Goal: Task Accomplishment & Management: Use online tool/utility

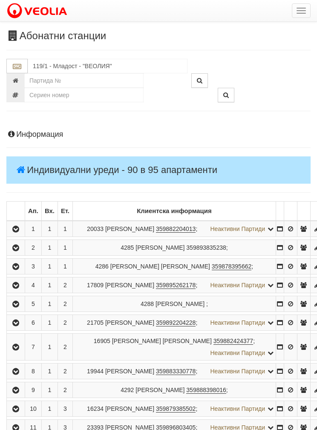
scroll to position [1442, 0]
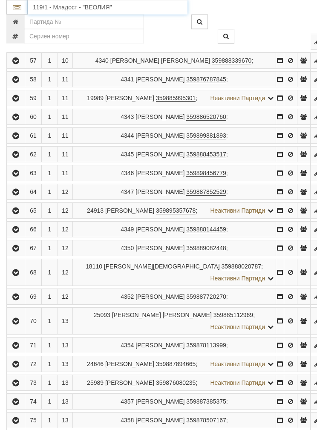
click at [64, 8] on input "119/1 - Младост - "ВЕОЛИЯ"" at bounding box center [108, 7] width 160 height 15
click at [70, 18] on div "152/1 - Младост - "ВЕОЛИЯ"" at bounding box center [107, 21] width 157 height 10
type input "152/1 - Младост - "ВЕОЛИЯ""
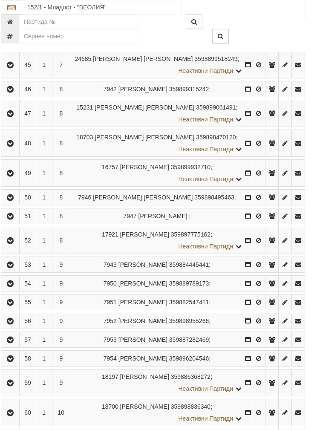
scroll to position [1217, 0]
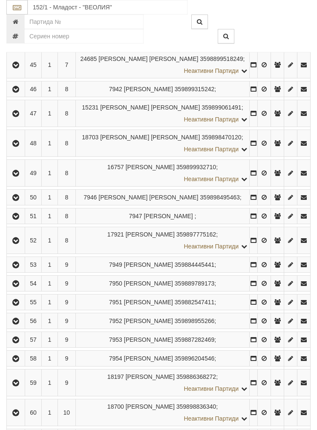
click at [15, 147] on icon "button" at bounding box center [16, 144] width 10 height 6
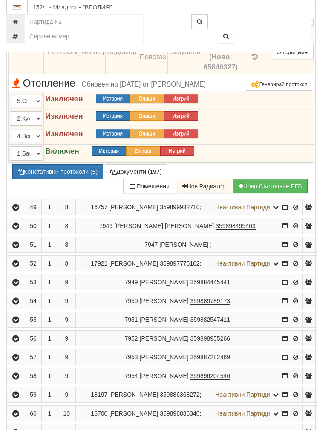
click at [0, 0] on button "Подмяна" at bounding box center [0, 0] width 0 height 0
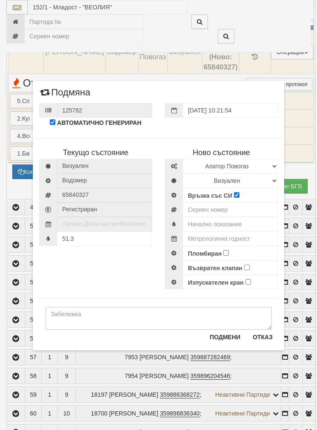
click at [88, 273] on div "Текущо състояние [GEOGRAPHIC_DATA] Водомер 65840327" at bounding box center [159, 209] width 252 height 161
click at [210, 221] on input "text" at bounding box center [230, 224] width 95 height 15
type input "0.012"
click at [206, 209] on input "number" at bounding box center [230, 210] width 95 height 15
type input "52951794"
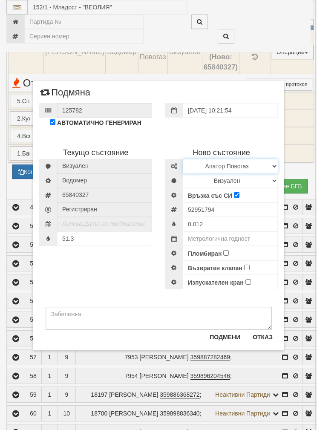
click at [264, 165] on select "Избери Марка и модел Апатор Повогаз Друг Кундис Радио Сименс Визуален Сименс Ра…" at bounding box center [230, 166] width 95 height 15
select select "ed08aeea-bb71-eb11-810c-b7de96689bdf"
click at [217, 176] on select "Визуален Дистанционен Изолирана линия БГВ Няма Oтклонение БГВ Няма Щранг БГВ" at bounding box center [230, 181] width 95 height 15
select select "2"
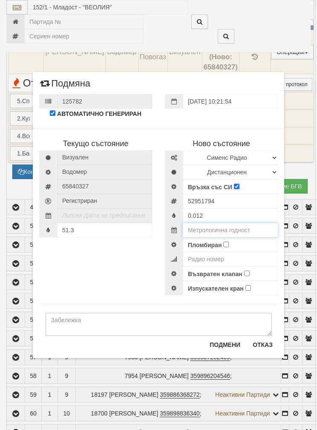
click at [212, 226] on input "text" at bounding box center [230, 230] width 95 height 15
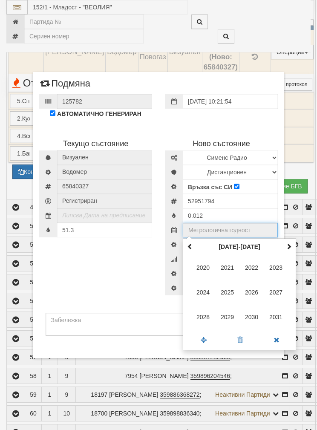
click at [293, 244] on th at bounding box center [289, 247] width 10 height 13
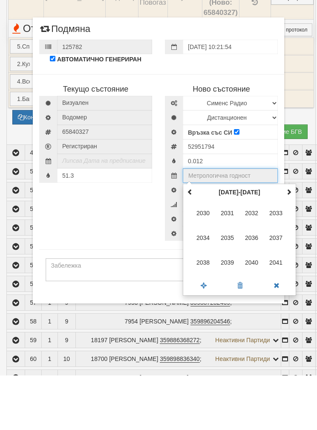
click at [224, 281] on span "2035" at bounding box center [227, 292] width 23 height 23
type input "2035"
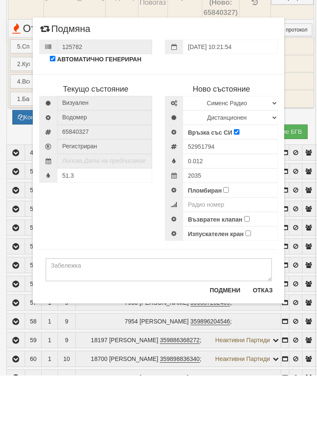
scroll to position [1272, 0]
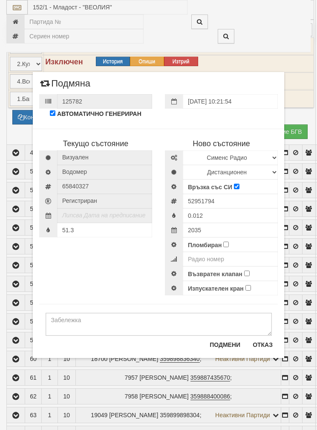
click at [226, 243] on input "Пломбиран" at bounding box center [227, 245] width 6 height 6
checkbox input "true"
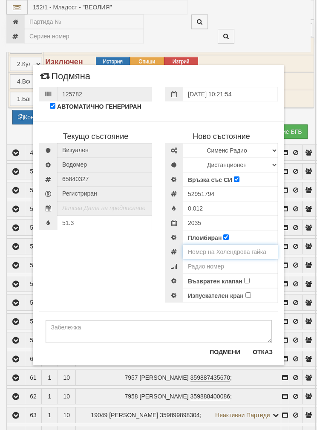
click at [220, 249] on input "number" at bounding box center [230, 252] width 95 height 15
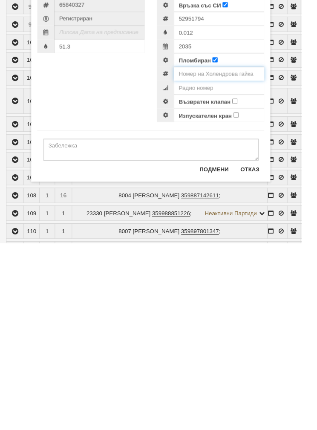
scroll to position [2176, 0]
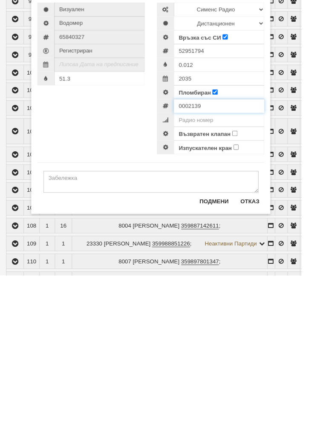
type input "0002139"
click at [212, 187] on input "52951794" at bounding box center [230, 194] width 95 height 15
click at [211, 187] on input "52951794" at bounding box center [230, 194] width 95 height 15
click at [216, 259] on input "number" at bounding box center [230, 266] width 95 height 15
click at [222, 259] on input "number" at bounding box center [230, 266] width 95 height 15
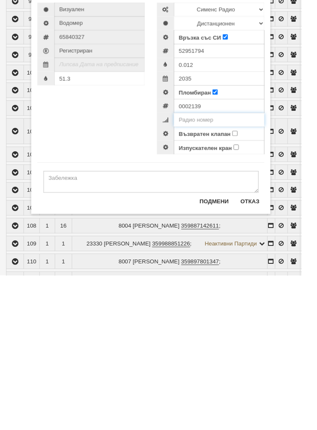
click at [218, 259] on input "number" at bounding box center [230, 266] width 95 height 15
paste input "52951794"
click at [254, 259] on input "52951794" at bounding box center [230, 266] width 95 height 15
type input "52951794"
click at [250, 278] on input "Възвратен клапан" at bounding box center [247, 281] width 6 height 6
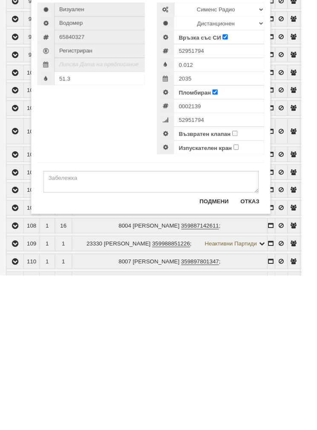
checkbox input "true"
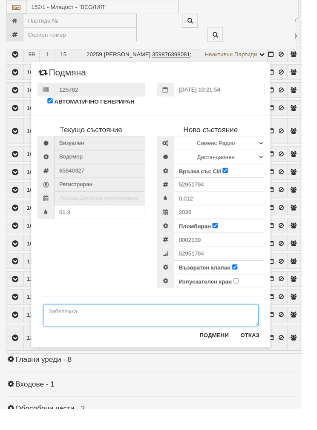
click at [80, 328] on textarea at bounding box center [159, 331] width 226 height 23
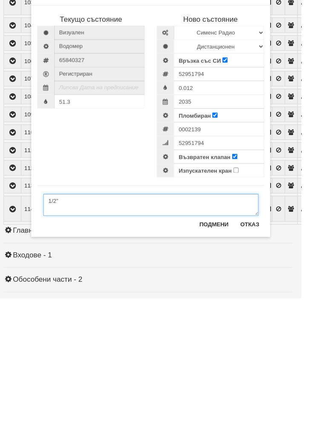
scroll to position [2336, 4]
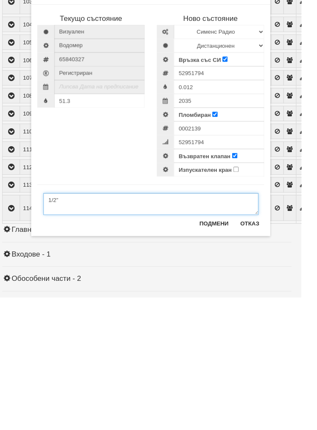
type textarea "1/2”"
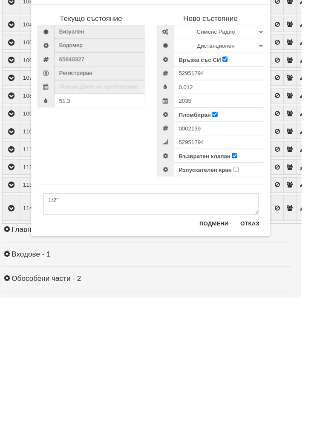
click at [238, 346] on button "Подмени" at bounding box center [225, 353] width 41 height 14
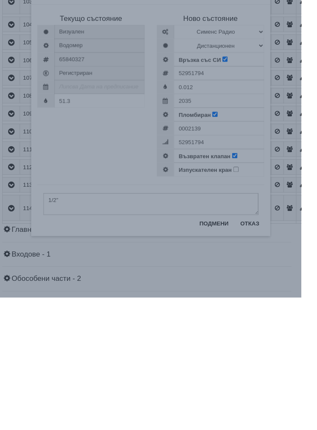
scroll to position [2453, 4]
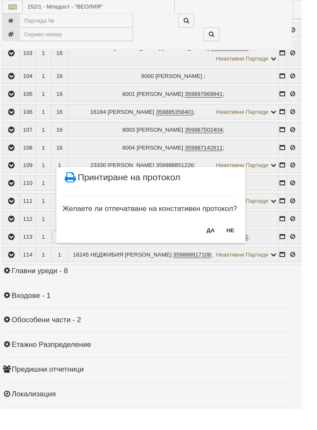
click at [252, 240] on button "НЕ" at bounding box center [242, 242] width 18 height 14
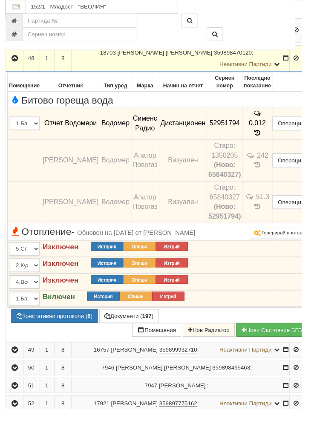
scroll to position [1127, 0]
